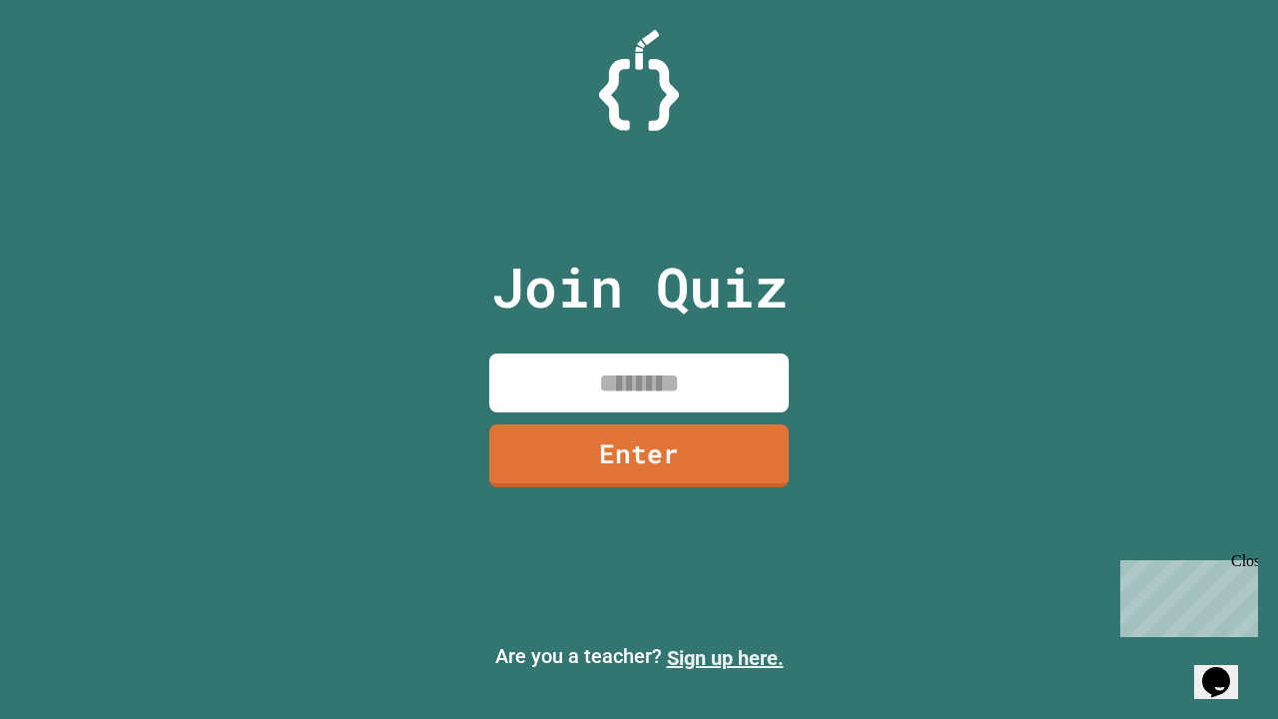
click at [725, 658] on link "Sign up here." at bounding box center [725, 658] width 117 height 24
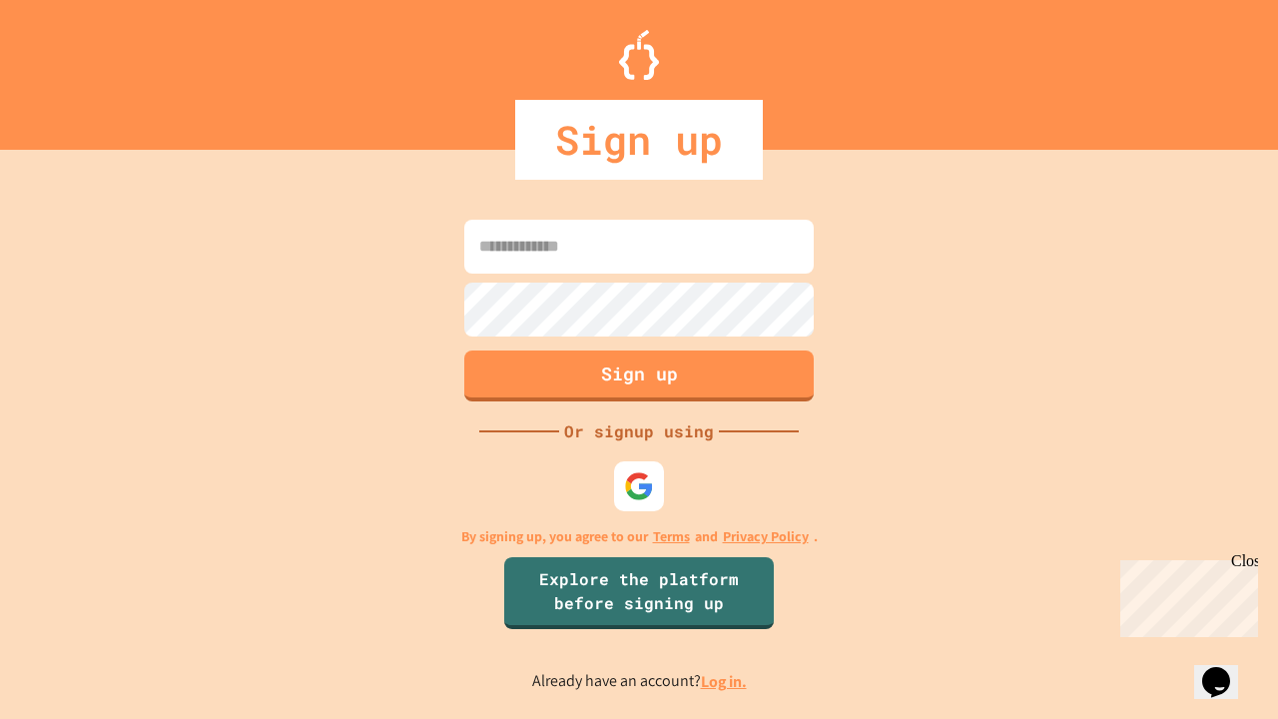
click at [725, 681] on link "Log in." at bounding box center [724, 681] width 46 height 21
